Goal: Task Accomplishment & Management: Use online tool/utility

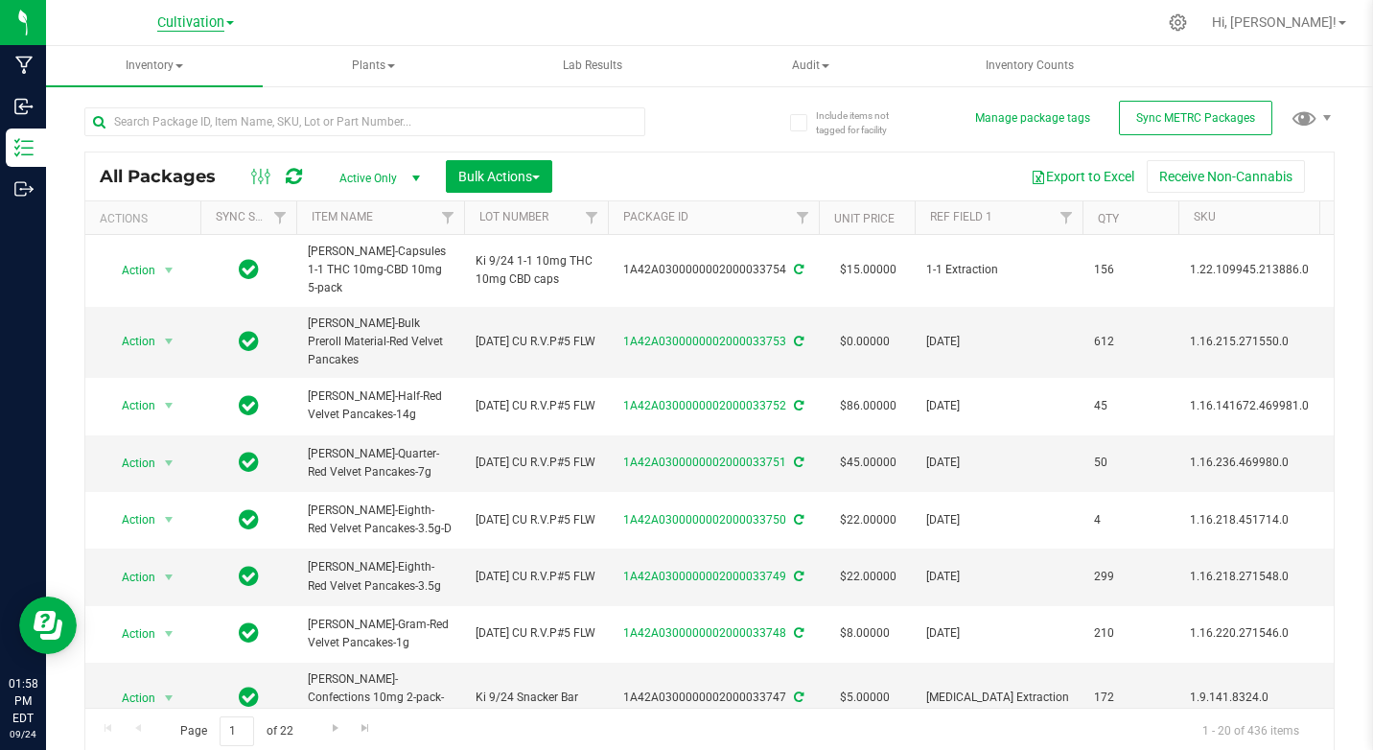
click at [178, 26] on span "Cultivation" at bounding box center [190, 22] width 67 height 17
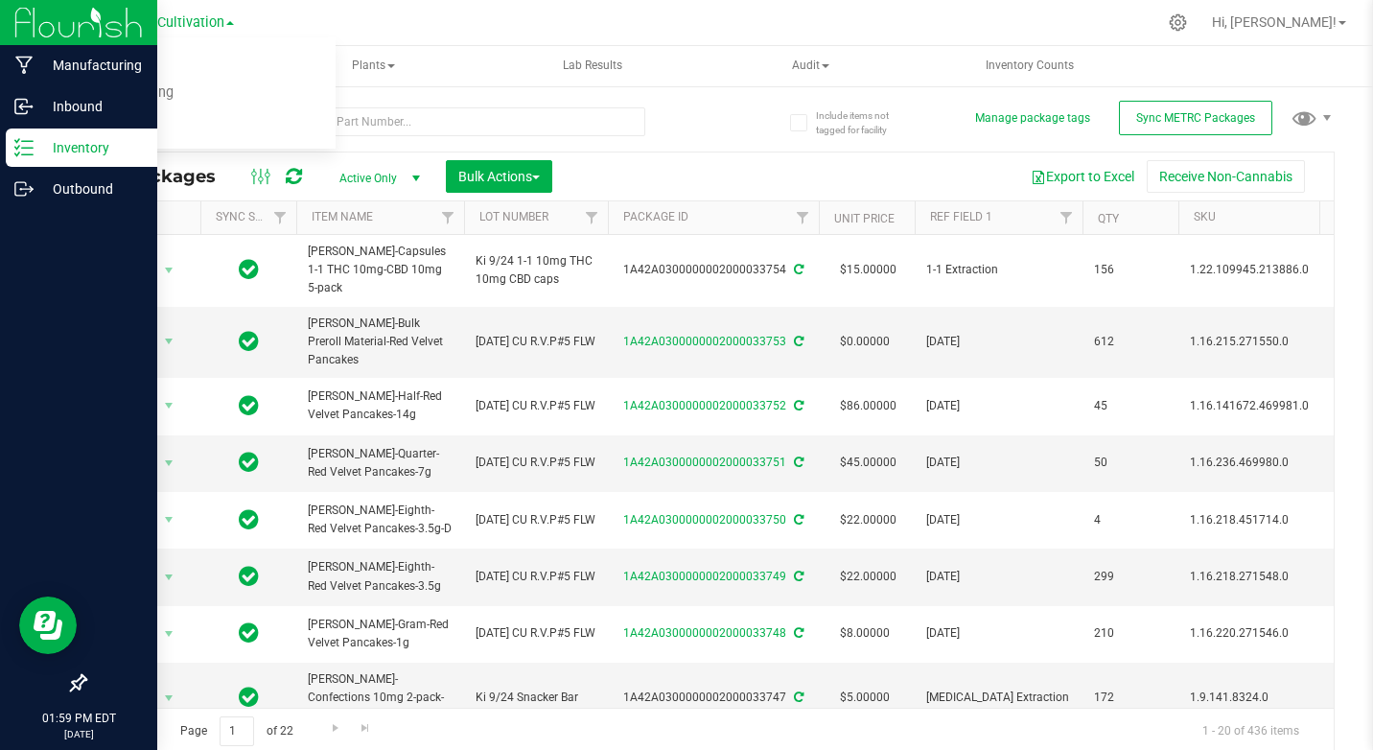
click at [12, 252] on div at bounding box center [78, 437] width 157 height 453
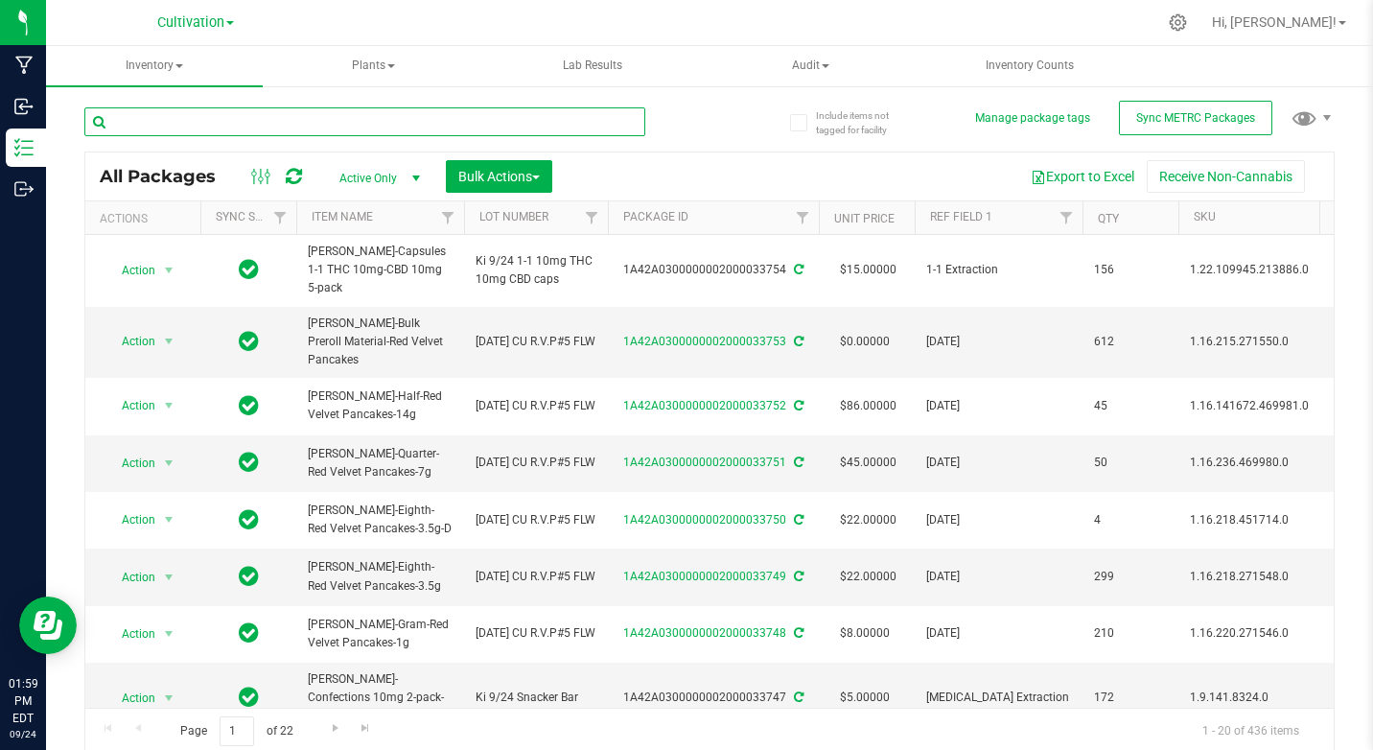
click at [223, 122] on input "text" at bounding box center [364, 121] width 561 height 29
type input "chews"
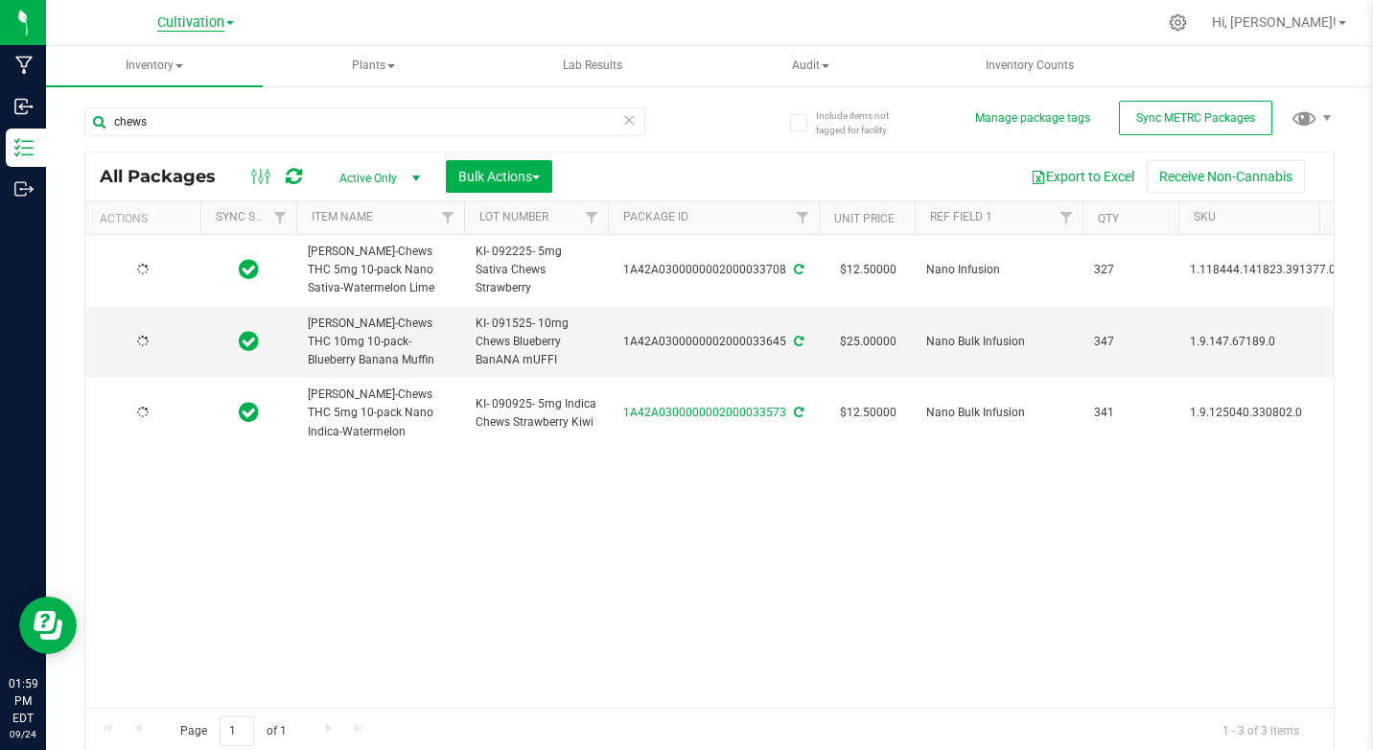
type input "[DATE]"
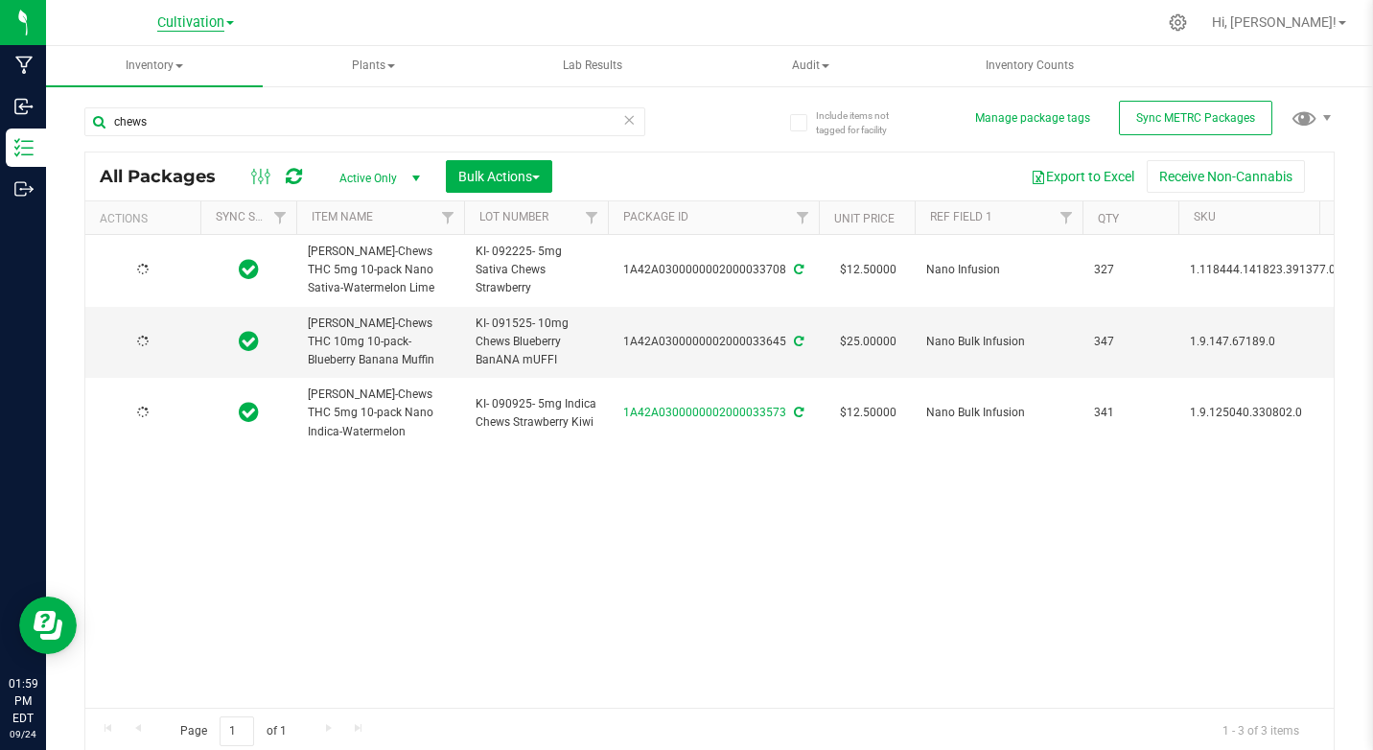
type input "[DATE]"
click at [197, 18] on span "Cultivation" at bounding box center [190, 22] width 67 height 17
click at [112, 118] on link "Retail" at bounding box center [196, 118] width 280 height 26
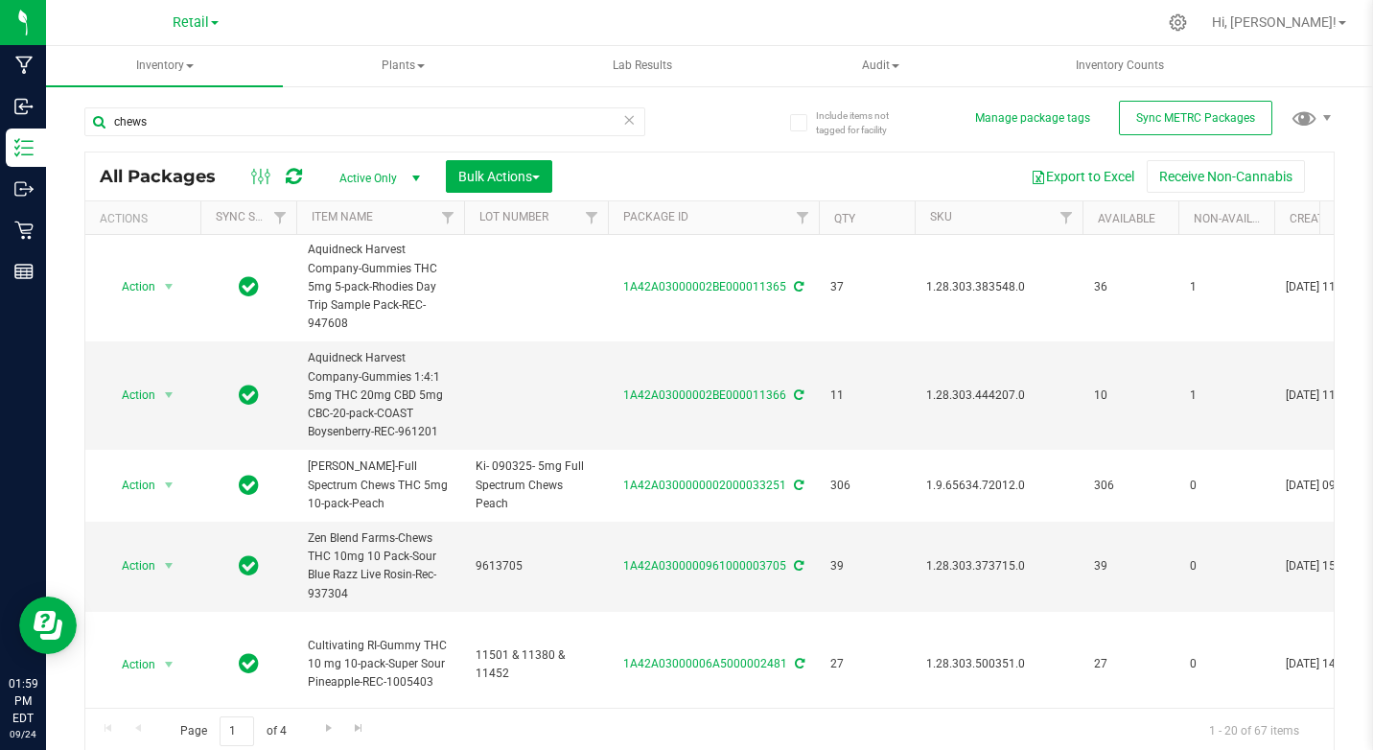
scroll to position [1264, 0]
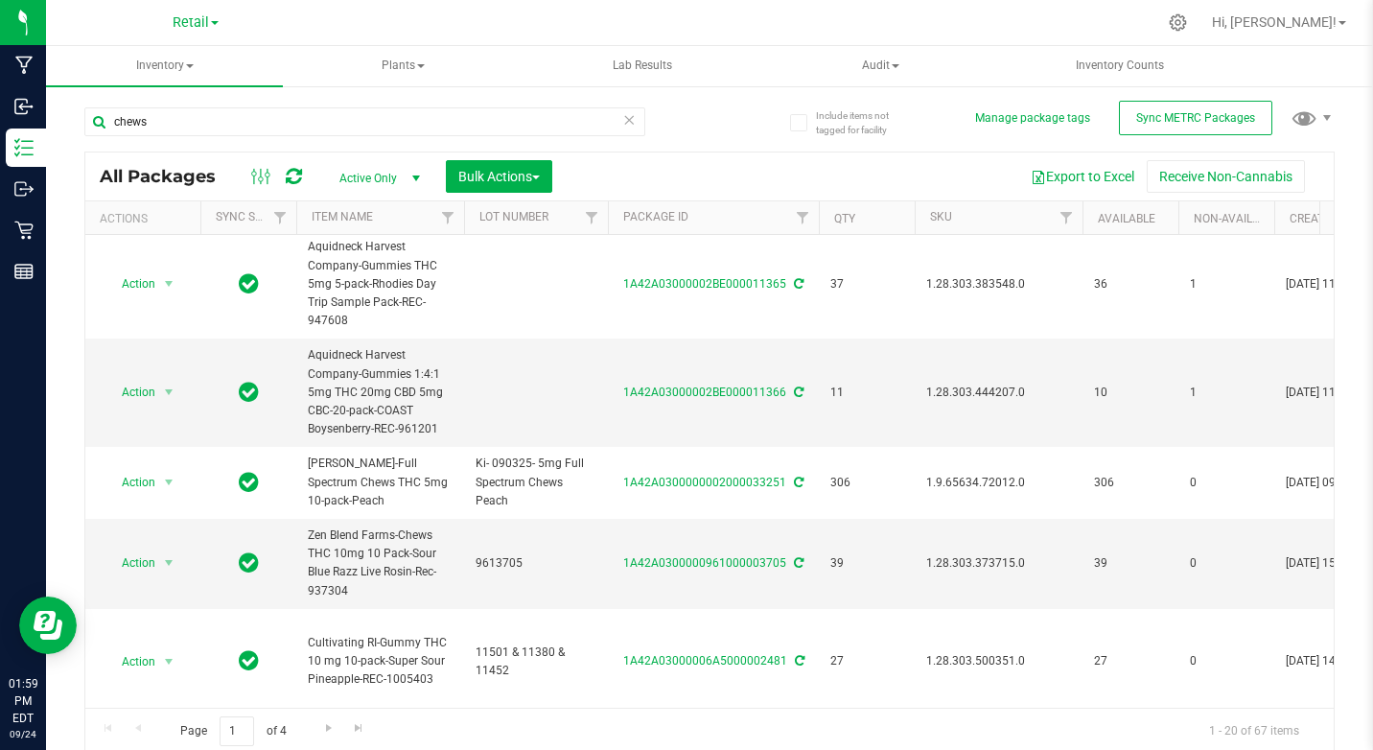
click at [215, 22] on span at bounding box center [215, 23] width 8 height 4
click at [113, 70] on link "Cultivation" at bounding box center [196, 68] width 280 height 26
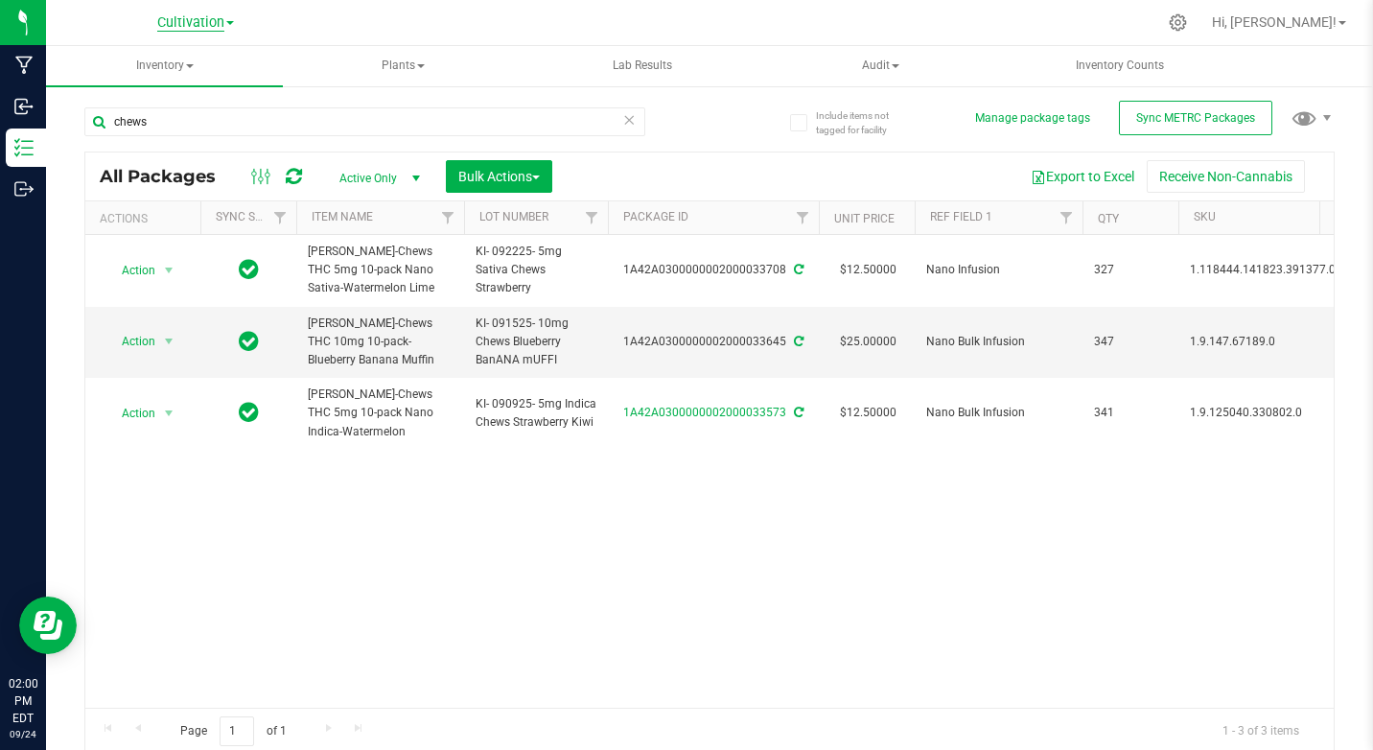
click at [175, 25] on span "Cultivation" at bounding box center [190, 22] width 67 height 17
click at [99, 127] on link "Retail" at bounding box center [196, 118] width 280 height 26
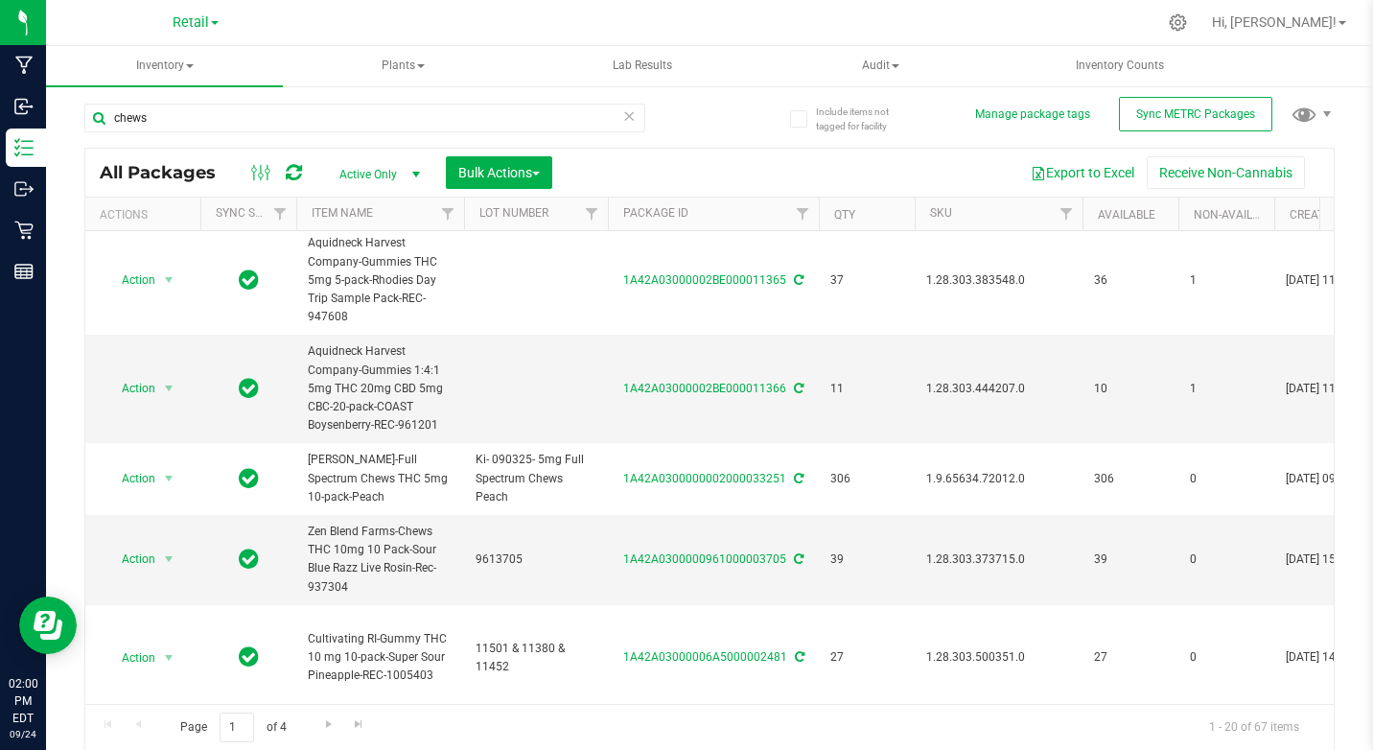
scroll to position [5, 0]
click at [332, 726] on span "Go to the next page" at bounding box center [328, 722] width 15 height 15
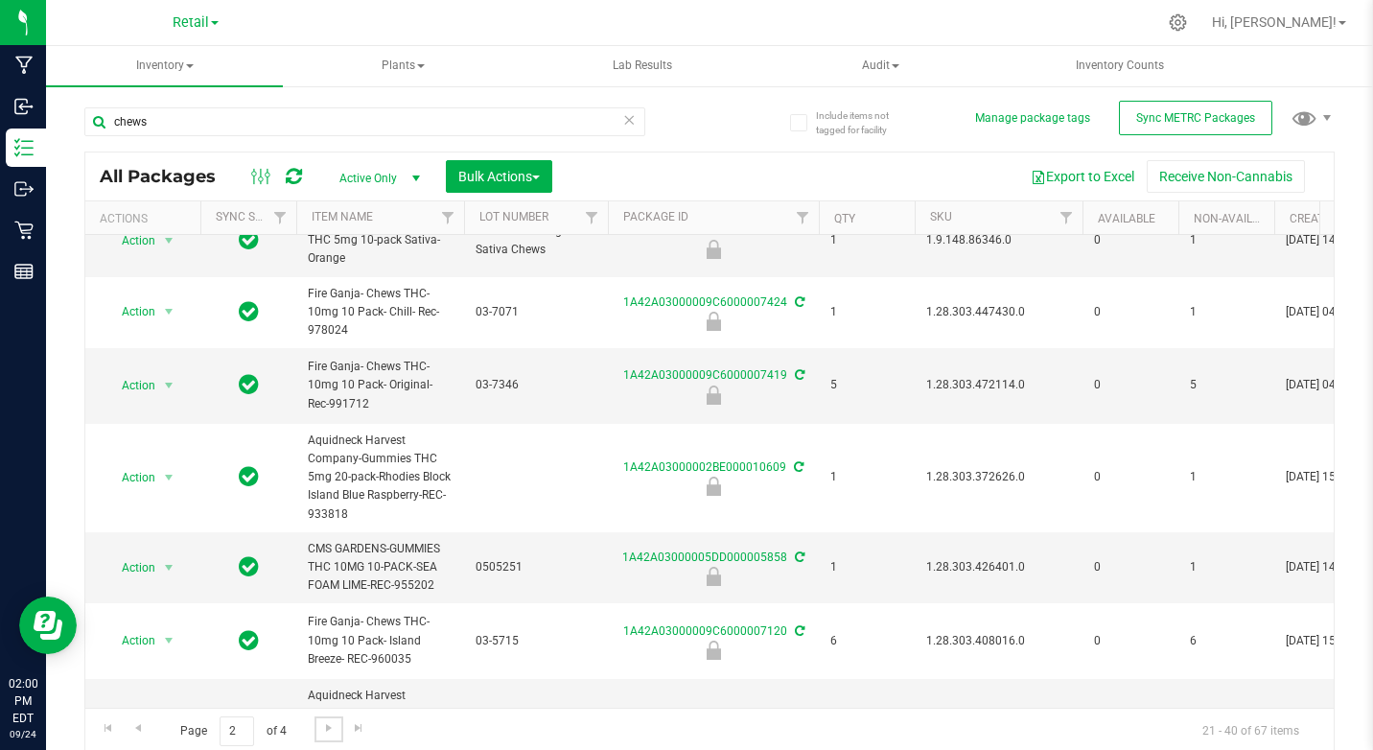
scroll to position [1171, 0]
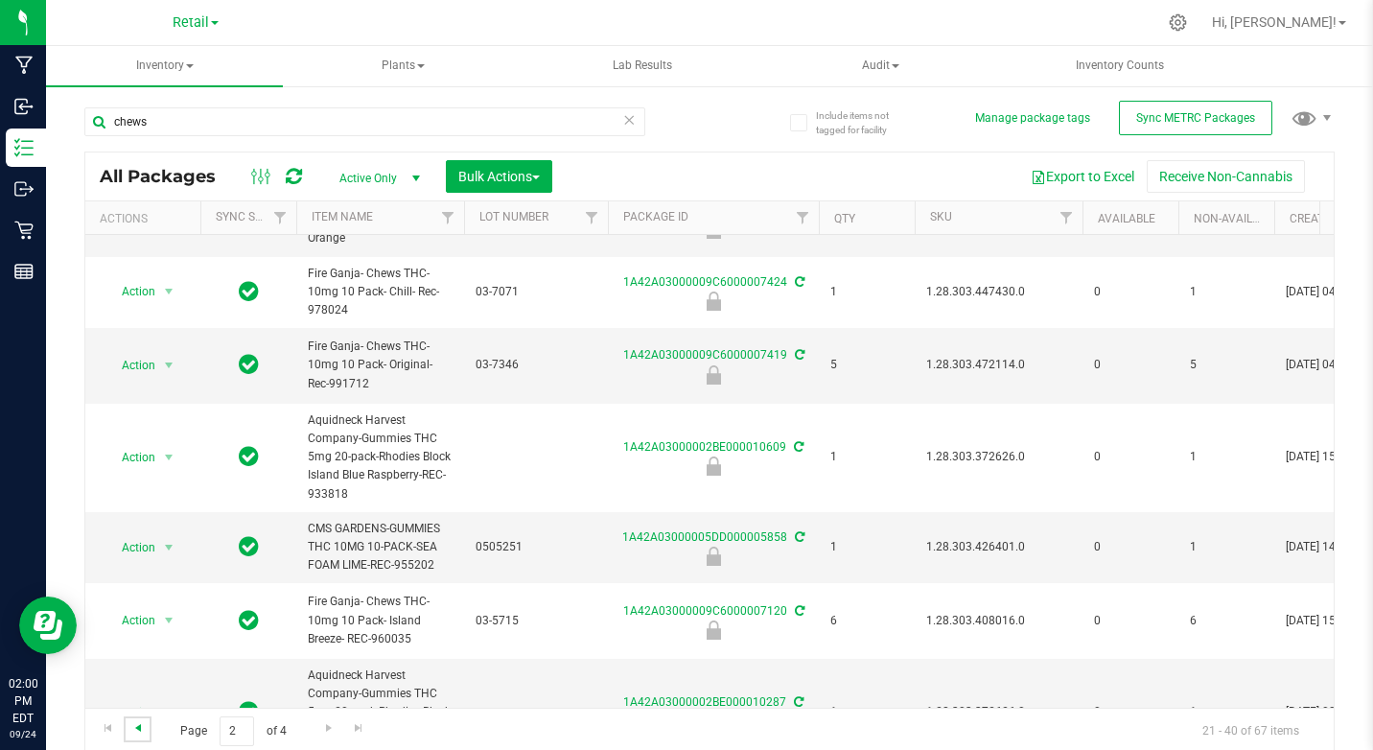
click at [142, 732] on span "Go to the previous page" at bounding box center [137, 727] width 15 height 15
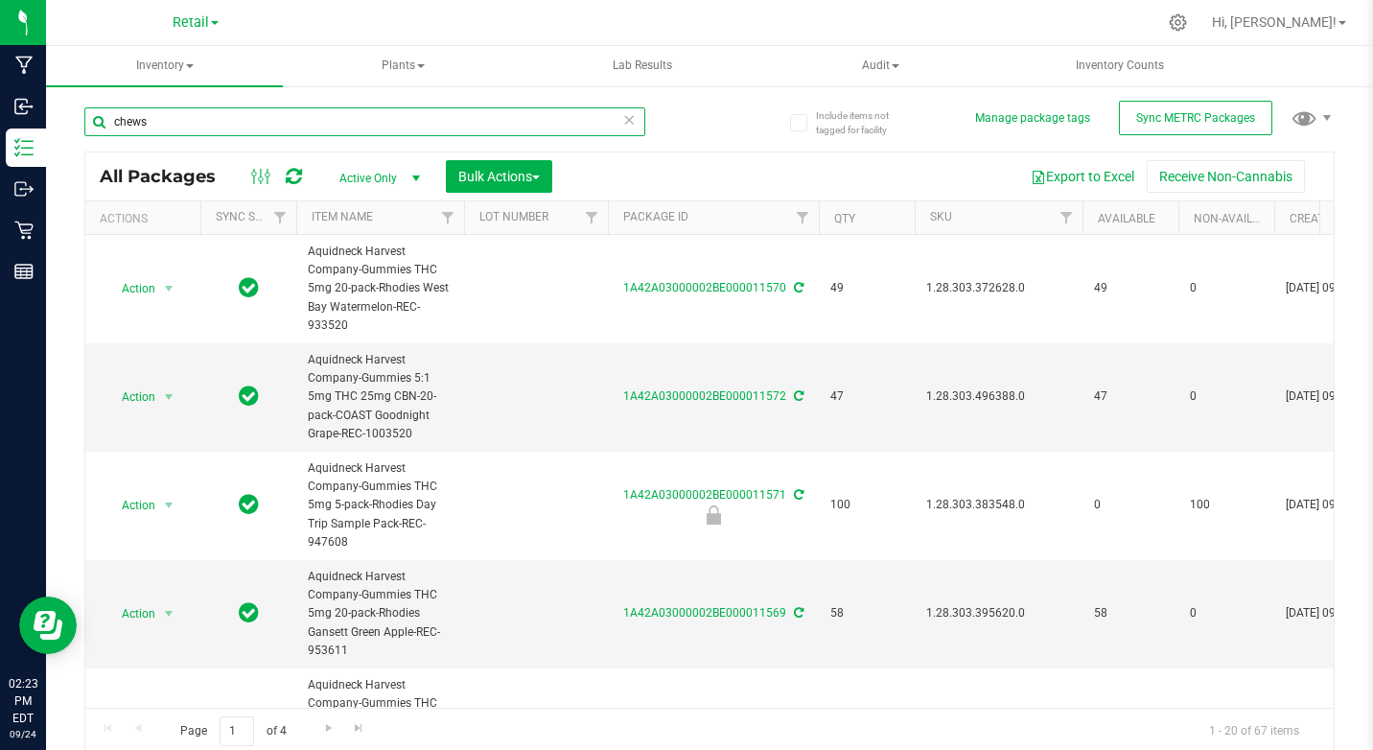
drag, startPoint x: 105, startPoint y: 120, endPoint x: 154, endPoint y: 130, distance: 50.0
click at [154, 130] on input "chews" at bounding box center [364, 121] width 561 height 29
